Goal: Information Seeking & Learning: Check status

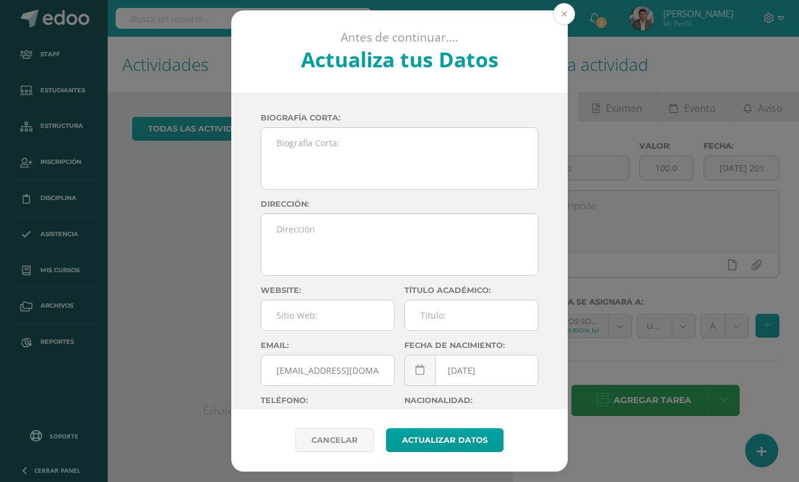
click at [560, 9] on button at bounding box center [564, 14] width 22 height 22
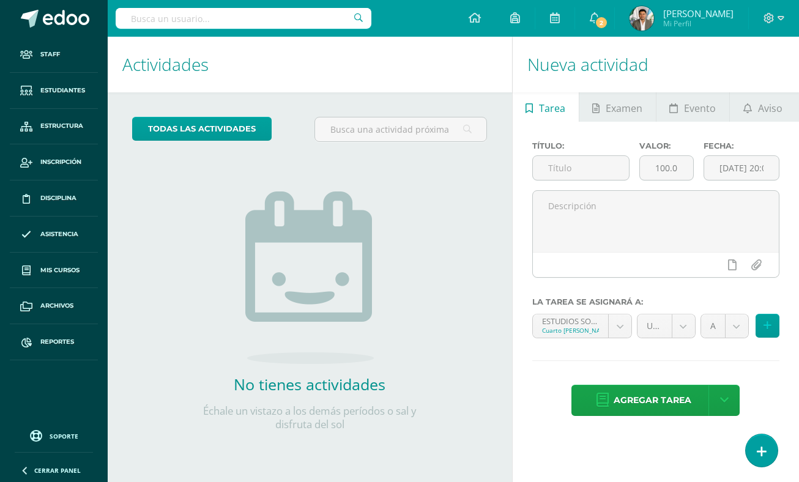
click at [192, 20] on input "text" at bounding box center [244, 18] width 256 height 21
type input "guzman noel"
click at [189, 23] on input "guzman noel" at bounding box center [244, 18] width 256 height 21
click at [80, 85] on link "Estudiantes" at bounding box center [54, 91] width 88 height 36
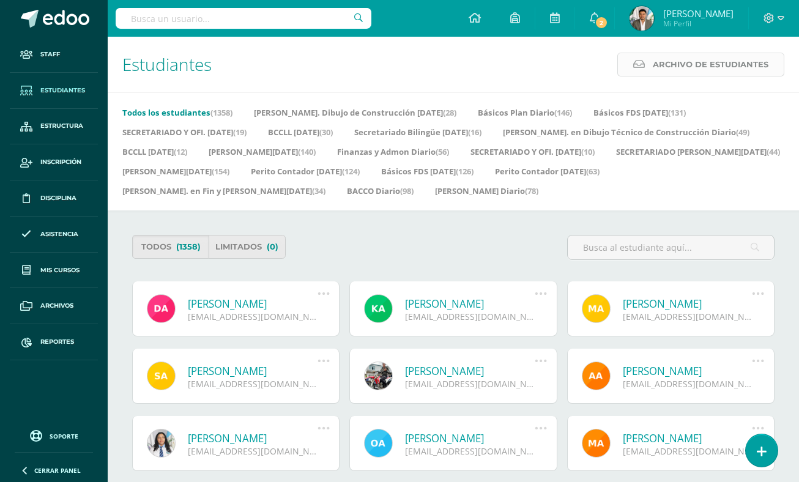
click at [693, 59] on span "Archivo de Estudiantes" at bounding box center [711, 64] width 116 height 23
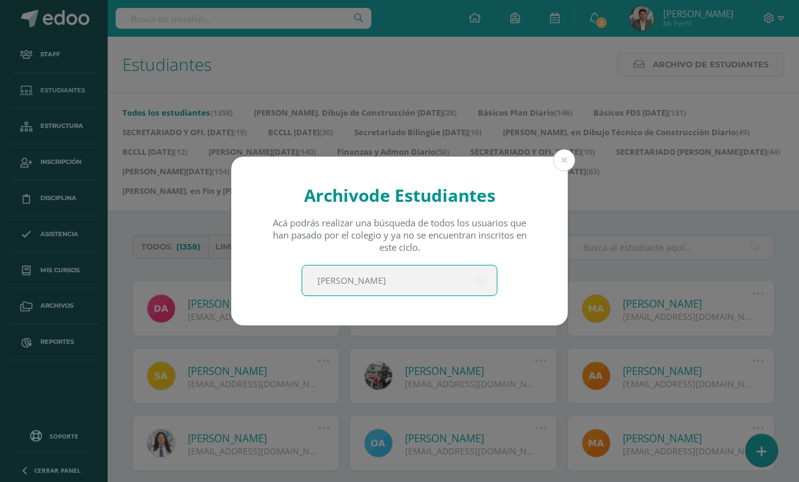
type input "Noel"
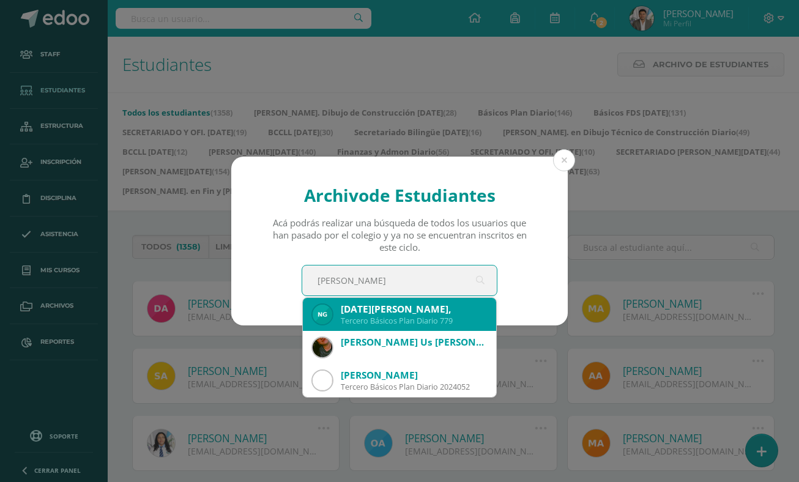
click at [407, 311] on div "Noel Estuardo Guzmán Ramirez," at bounding box center [414, 309] width 146 height 13
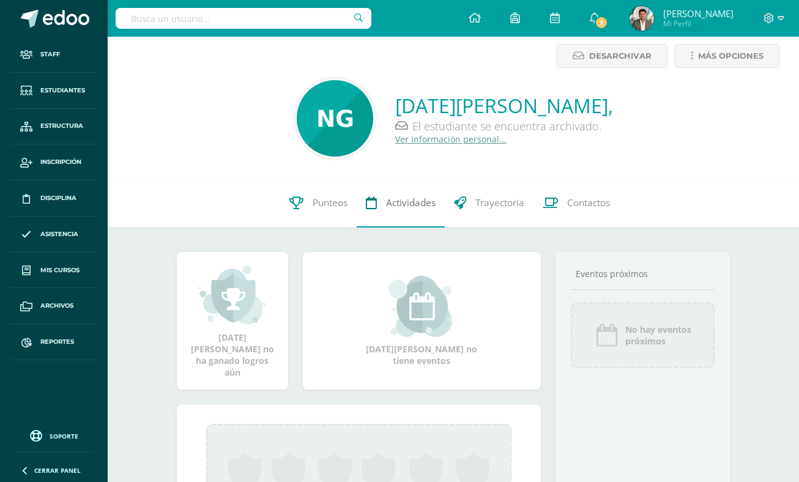
scroll to position [7, 0]
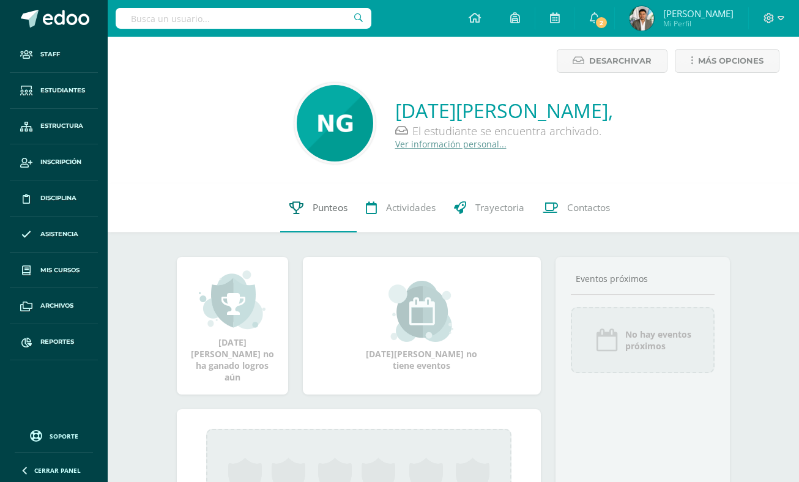
click at [330, 214] on span "Punteos" at bounding box center [330, 207] width 35 height 13
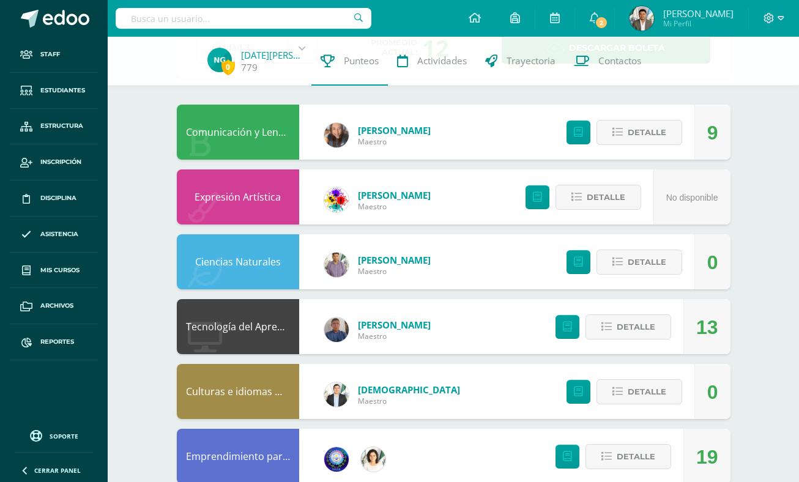
scroll to position [57, 0]
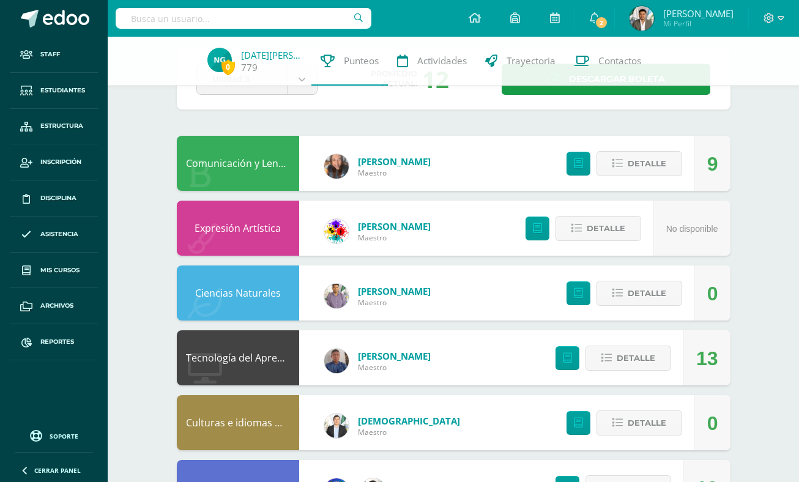
click at [254, 95] on div "Pendiente Unidad 3 Unidad 1 Unidad 2 Unidad 3 Unidad 4 Promedio actual: 12 Desc…" at bounding box center [454, 78] width 554 height 61
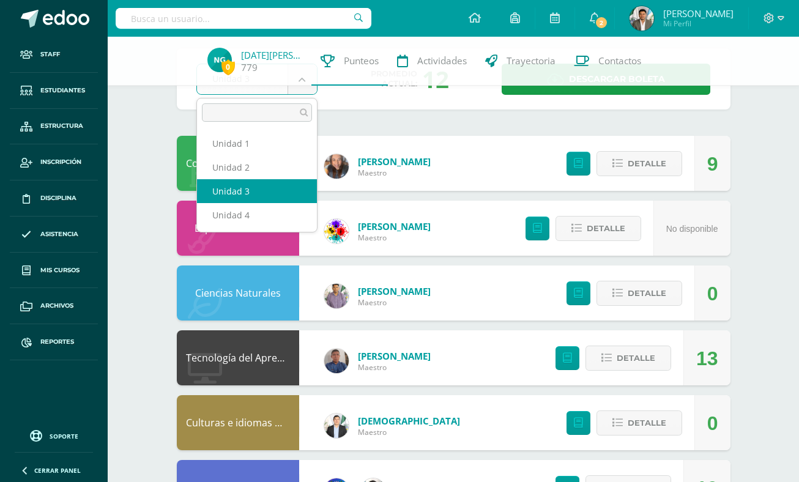
click at [254, 91] on body "Staff Estudiantes Estructura Inscripción Disciplina Asistencia Mis cursos Archi…" at bounding box center [399, 371] width 799 height 856
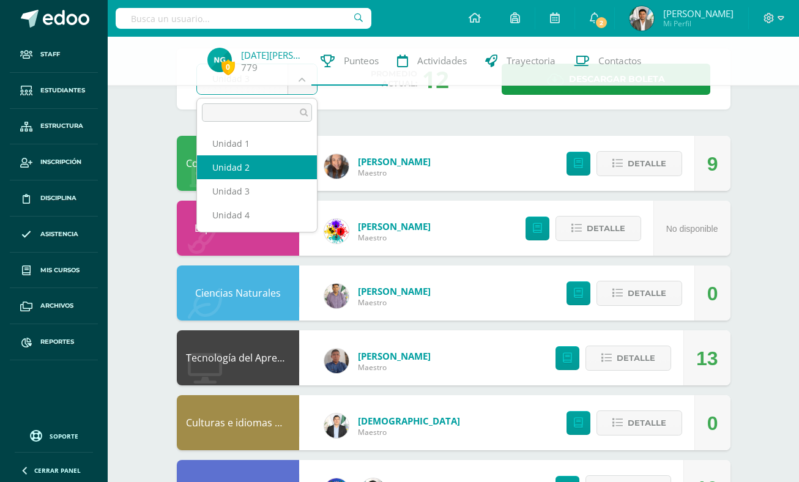
select select "Unidad 2"
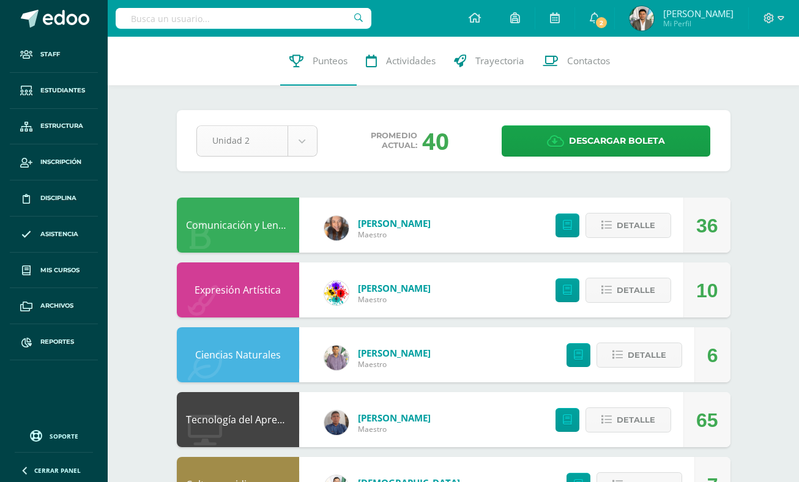
click at [242, 133] on body "Staff Estudiantes Estructura Inscripción Disciplina Asistencia Mis cursos Archi…" at bounding box center [399, 430] width 799 height 861
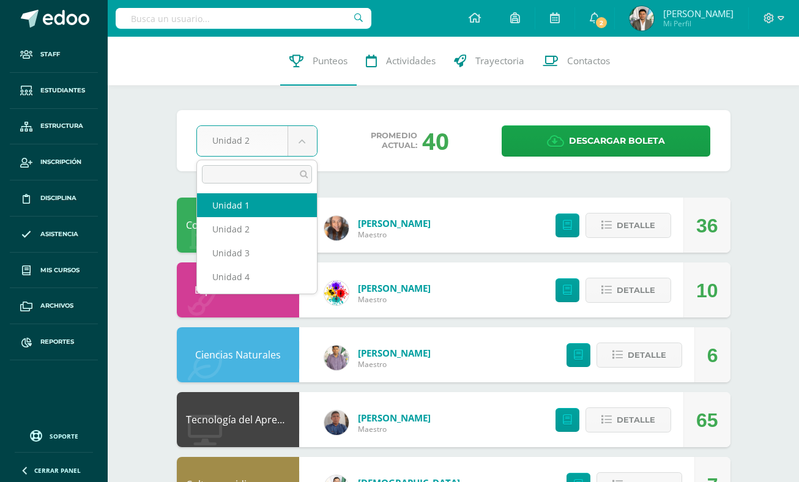
select select "Unidad 1"
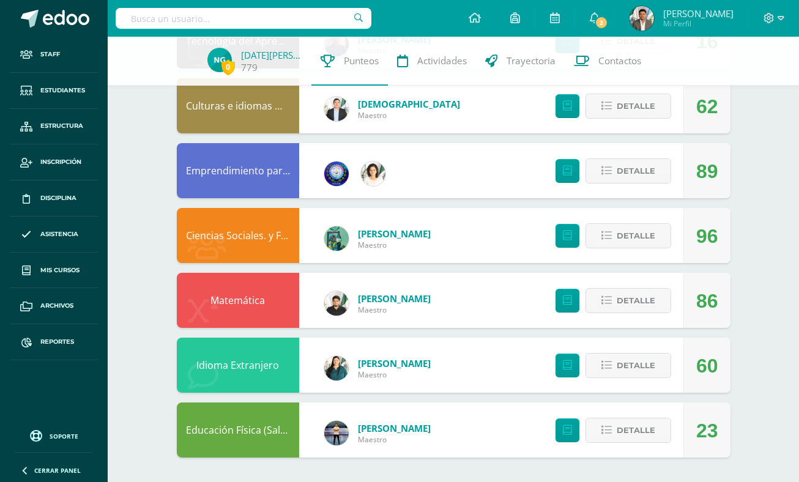
scroll to position [374, 0]
click at [496, 20] on link at bounding box center [475, 18] width 42 height 37
